Goal: Information Seeking & Learning: Learn about a topic

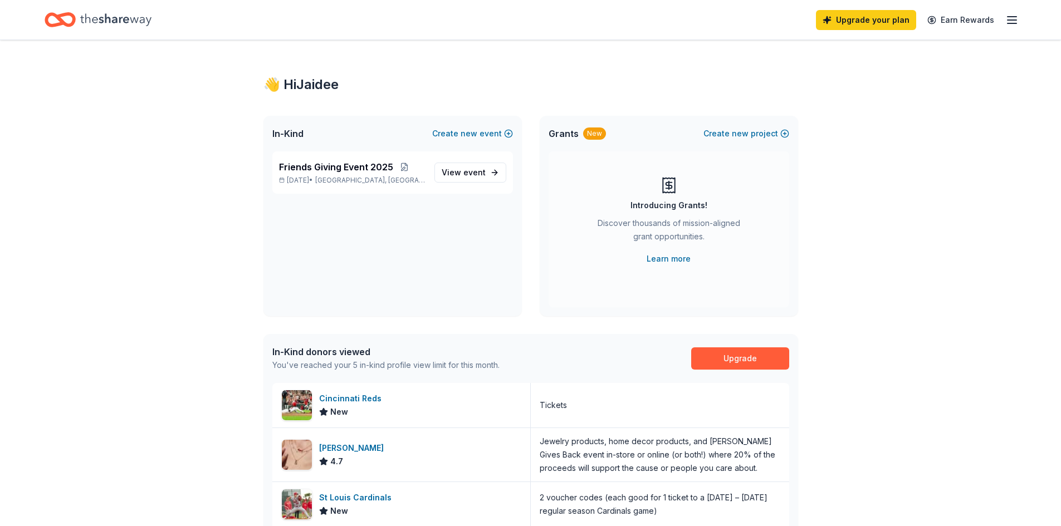
click at [1016, 22] on icon "button" at bounding box center [1011, 19] width 13 height 13
click at [881, 141] on span "Billing Free" at bounding box center [888, 139] width 55 height 13
click at [469, 174] on span "event" at bounding box center [474, 172] width 22 height 9
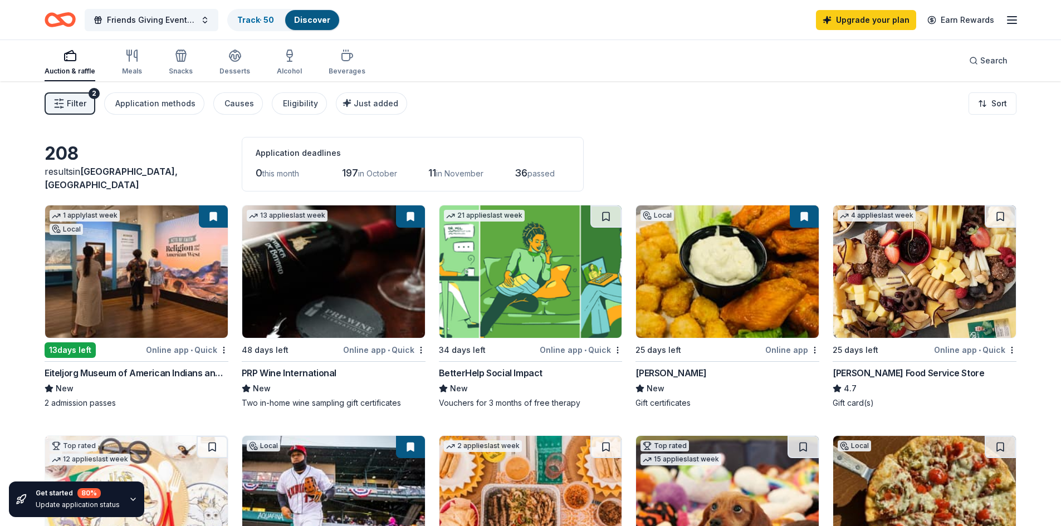
click at [473, 374] on div "BetterHelp Social Impact" at bounding box center [491, 372] width 104 height 13
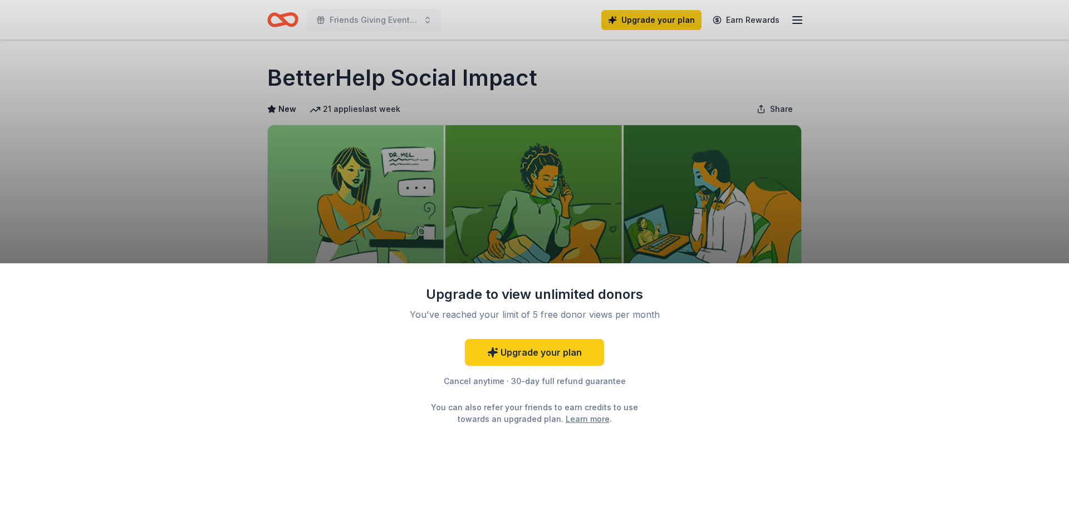
click at [573, 382] on div "Cancel anytime · 30-day full refund guarantee" at bounding box center [535, 381] width 290 height 13
click at [526, 350] on link "Upgrade your plan" at bounding box center [534, 352] width 139 height 27
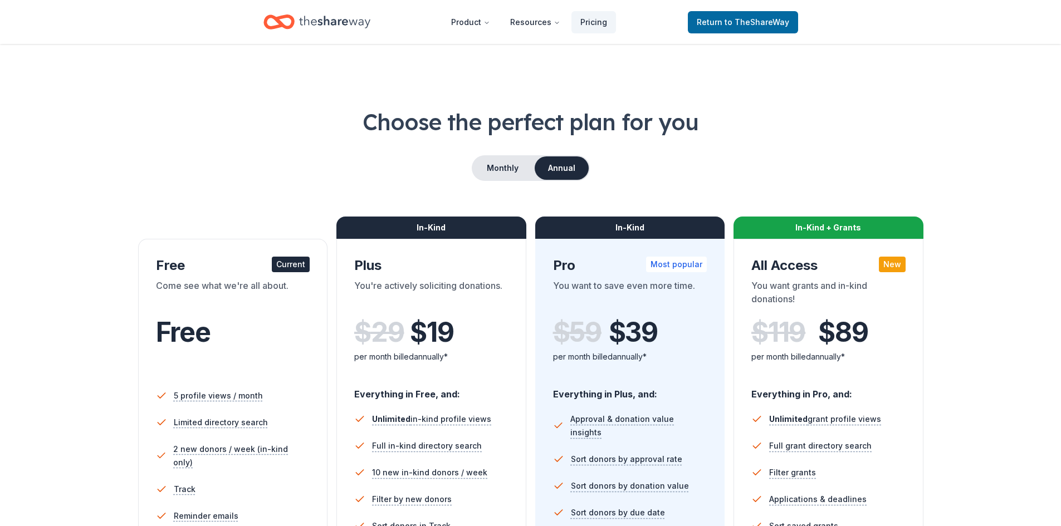
click at [227, 337] on div "Free" at bounding box center [233, 332] width 154 height 31
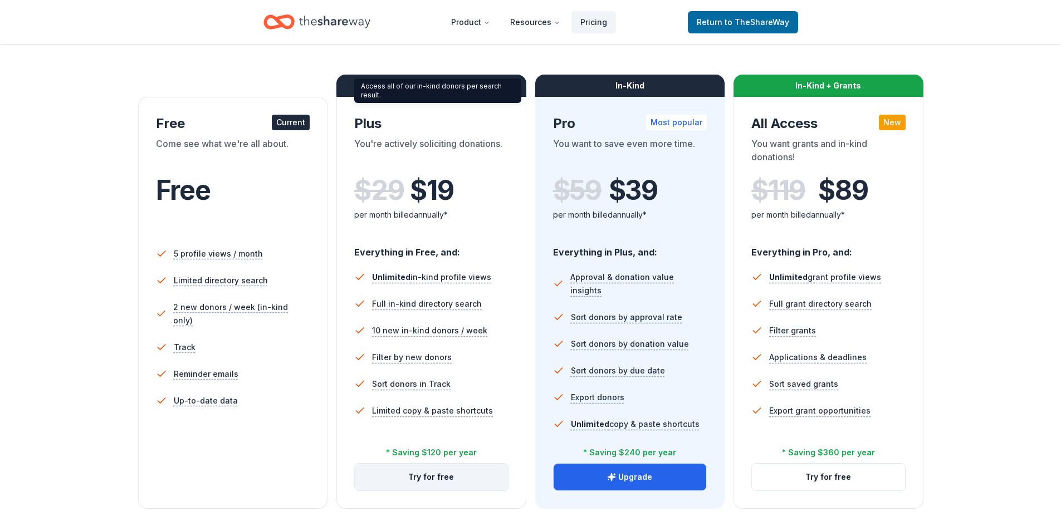
scroll to position [334, 0]
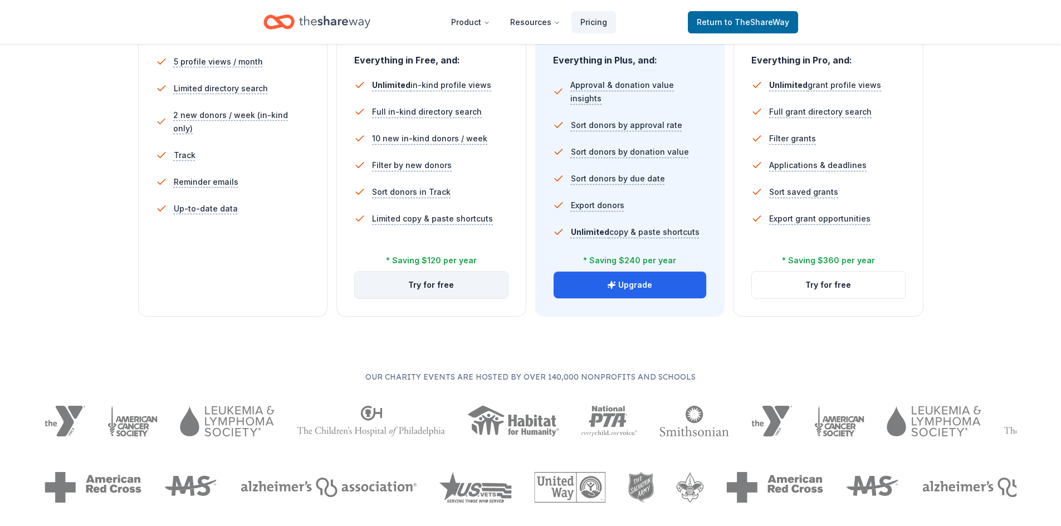
click at [446, 285] on button "Try for free" at bounding box center [431, 285] width 153 height 27
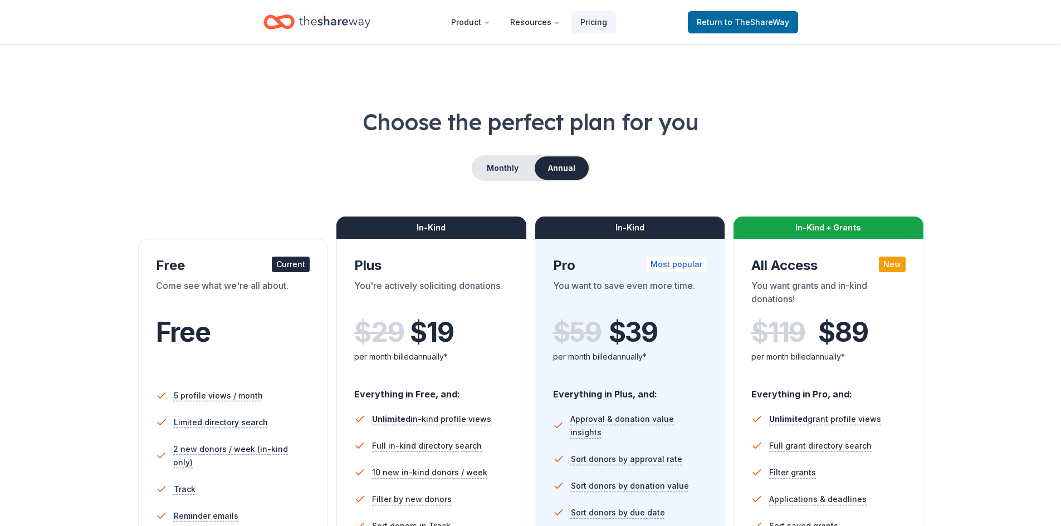
click at [303, 17] on icon "Home" at bounding box center [334, 22] width 71 height 23
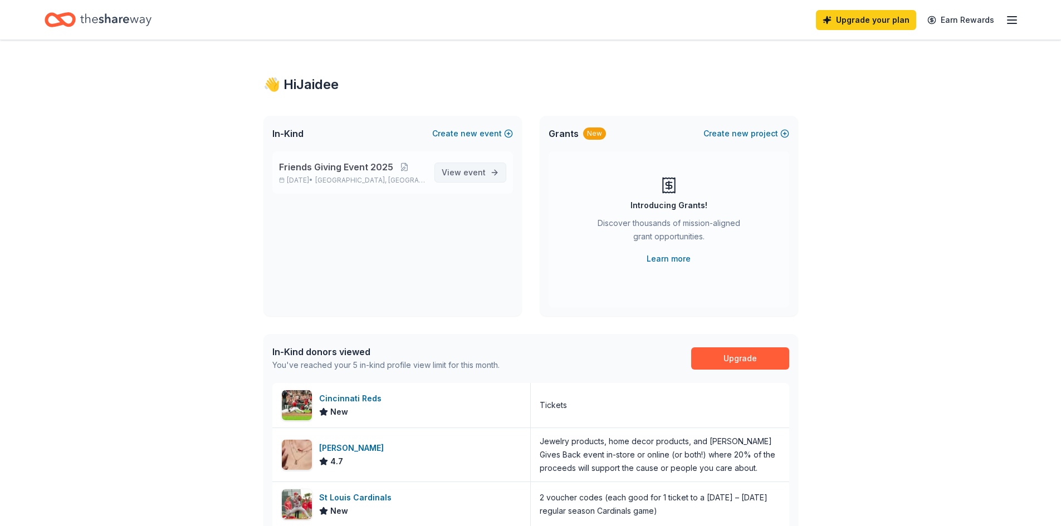
click at [481, 175] on span "event" at bounding box center [474, 172] width 22 height 9
